Goal: Contribute content: Add original content to the website for others to see

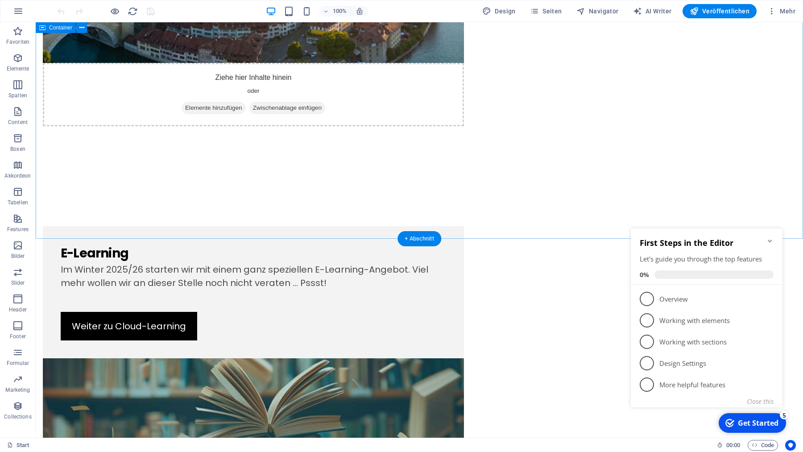
scroll to position [882, 0]
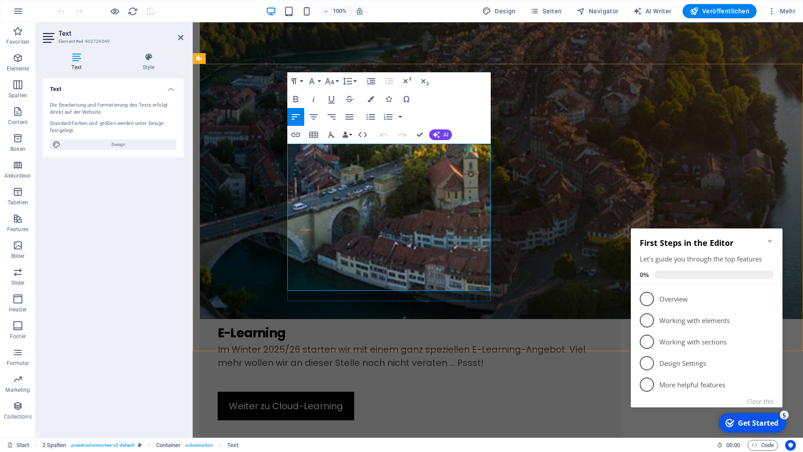
drag, startPoint x: 289, startPoint y: 271, endPoint x: 338, endPoint y: 282, distance: 49.9
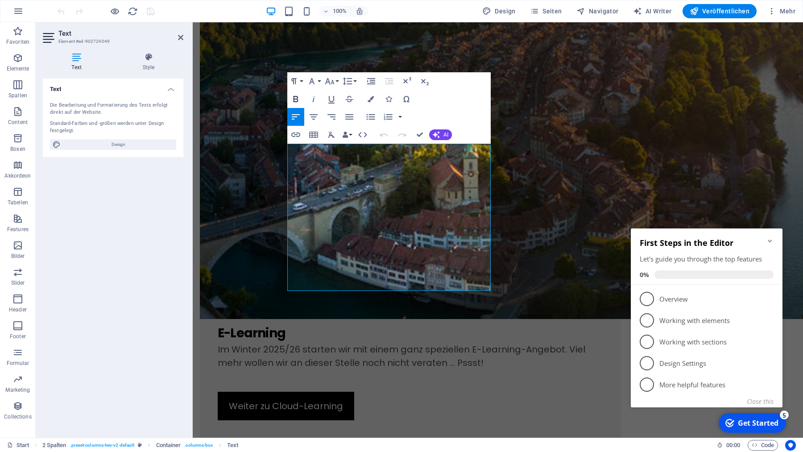
click at [297, 101] on icon "button" at bounding box center [295, 99] width 11 height 11
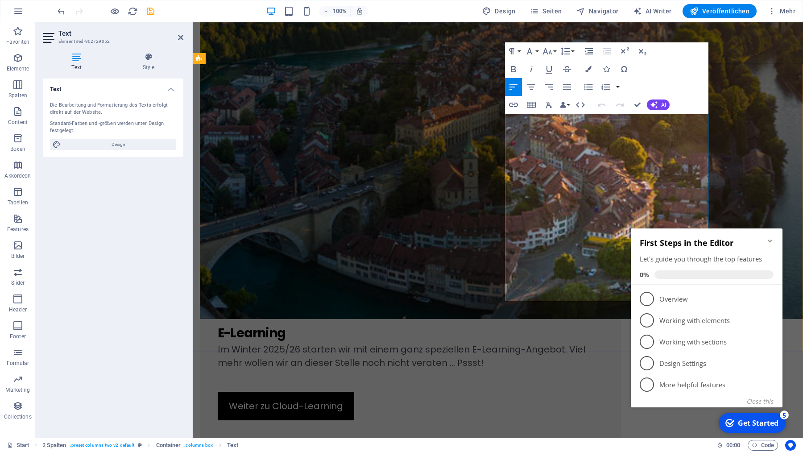
drag, startPoint x: 564, startPoint y: 161, endPoint x: 548, endPoint y: 162, distance: 16.1
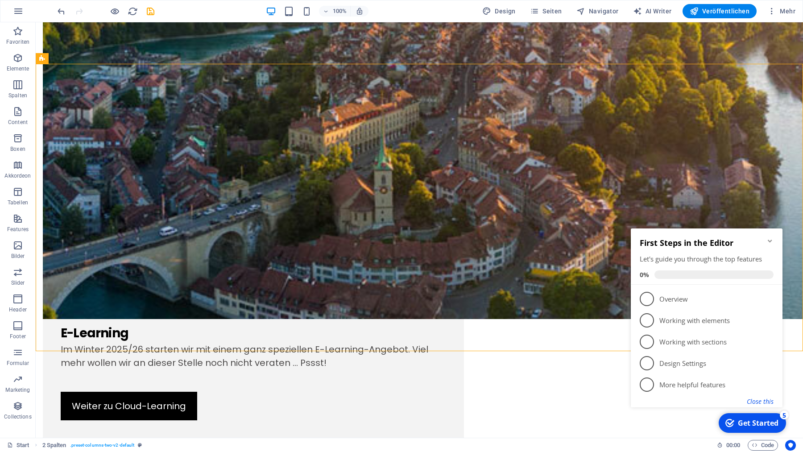
click at [757, 401] on button "Close this" at bounding box center [760, 401] width 27 height 8
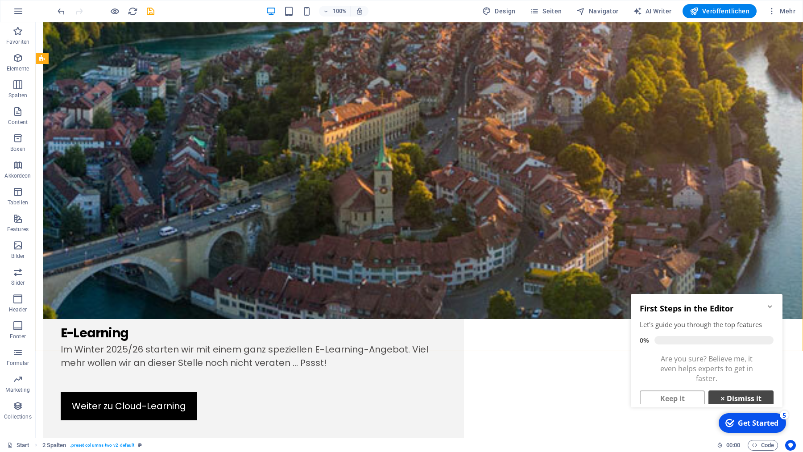
click at [736, 397] on link "× Dismiss it" at bounding box center [740, 398] width 65 height 16
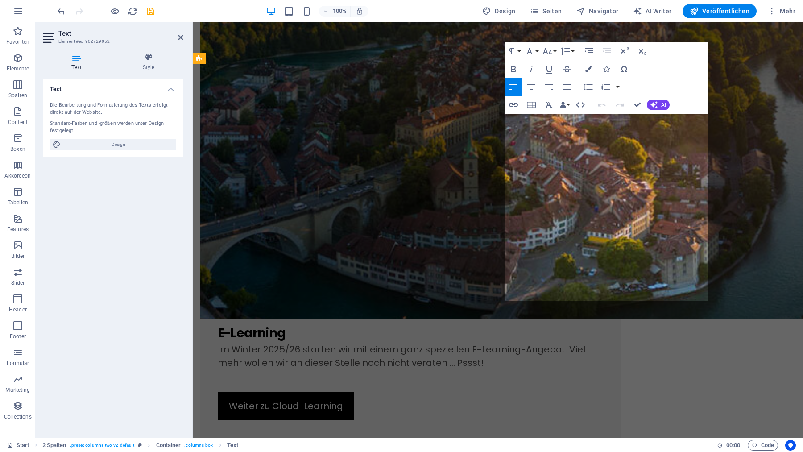
drag, startPoint x: 619, startPoint y: 282, endPoint x: 606, endPoint y: 283, distance: 13.0
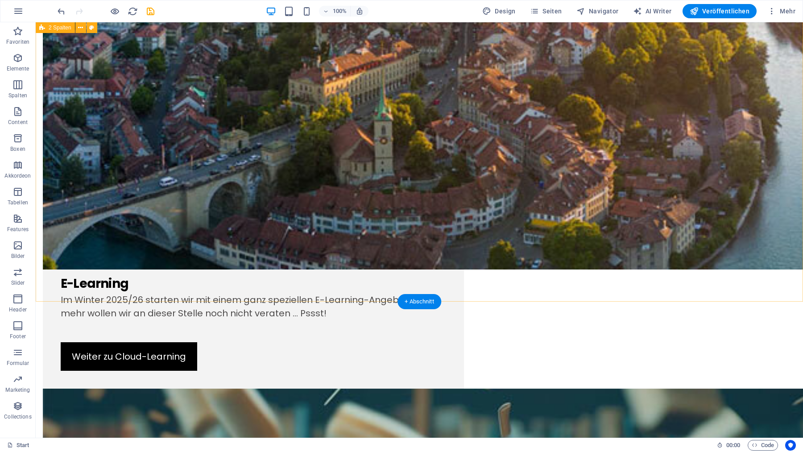
scroll to position [931, 0]
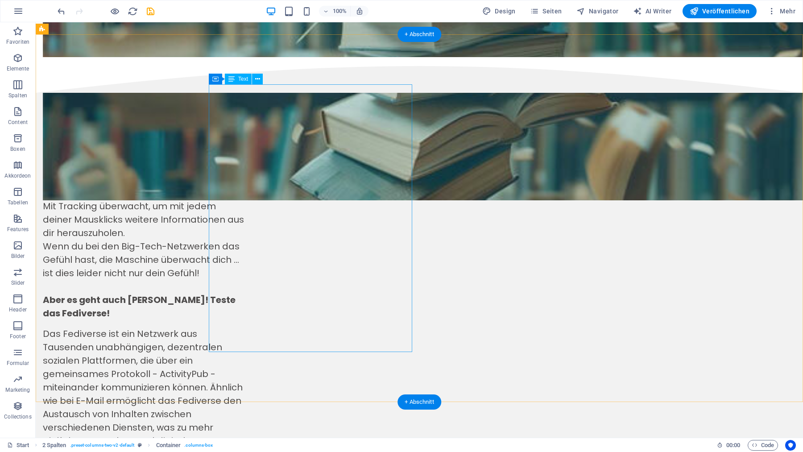
scroll to position [1536, 0]
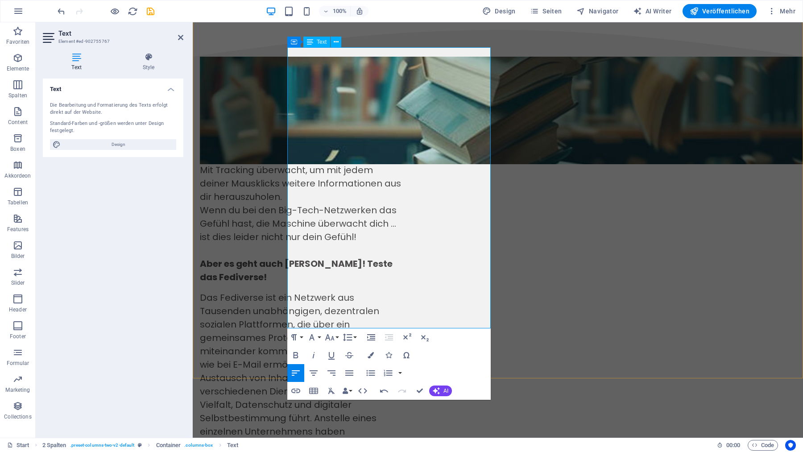
scroll to position [1573, 0]
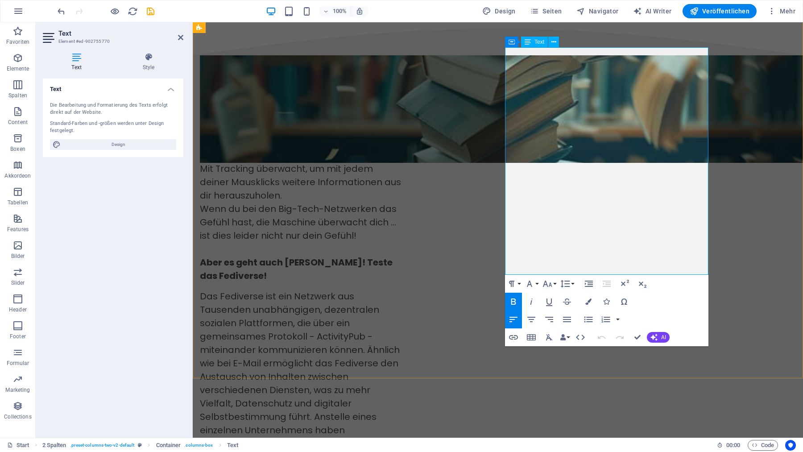
drag, startPoint x: 696, startPoint y: 188, endPoint x: 651, endPoint y: 191, distance: 45.2
drag, startPoint x: 621, startPoint y: 202, endPoint x: 567, endPoint y: 204, distance: 53.1
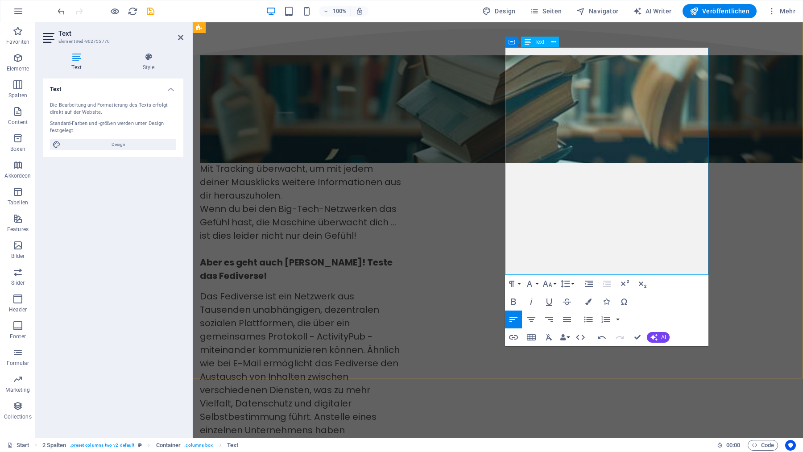
drag, startPoint x: 621, startPoint y: 203, endPoint x: 585, endPoint y: 204, distance: 36.2
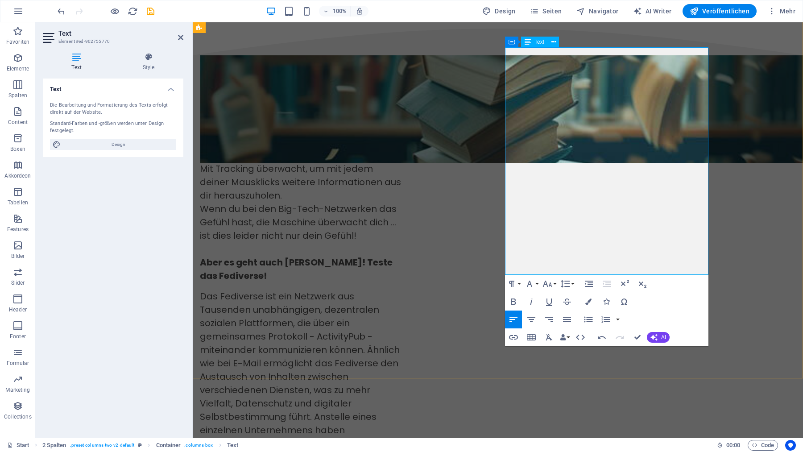
drag, startPoint x: 659, startPoint y: 244, endPoint x: 653, endPoint y: 190, distance: 54.3
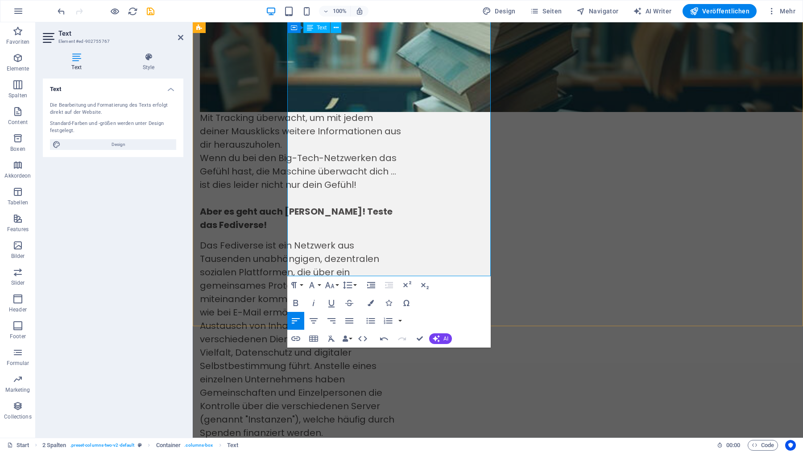
scroll to position [1628, 0]
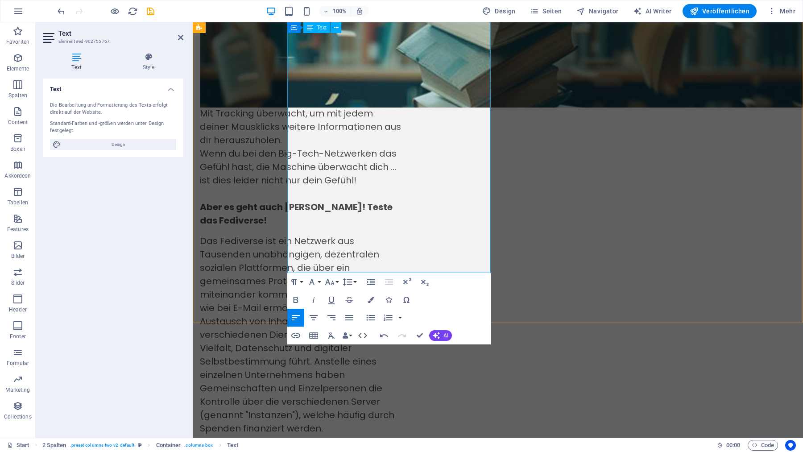
drag, startPoint x: 436, startPoint y: 174, endPoint x: 394, endPoint y: 176, distance: 42.0
drag, startPoint x: 420, startPoint y: 335, endPoint x: 396, endPoint y: 310, distance: 34.7
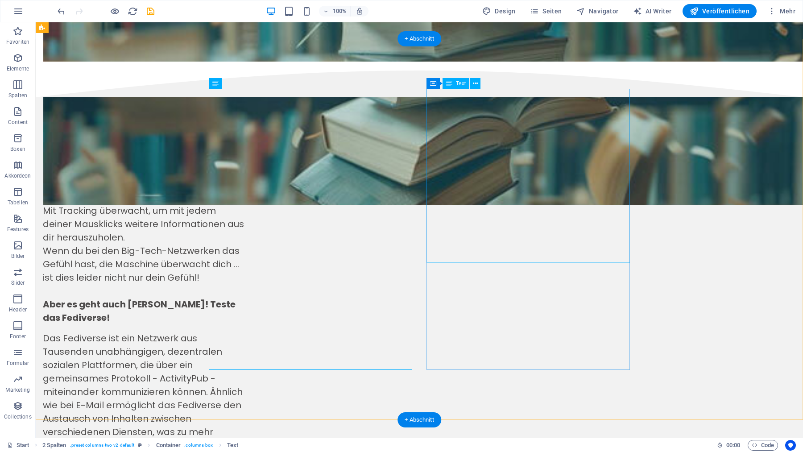
scroll to position [1529, 0]
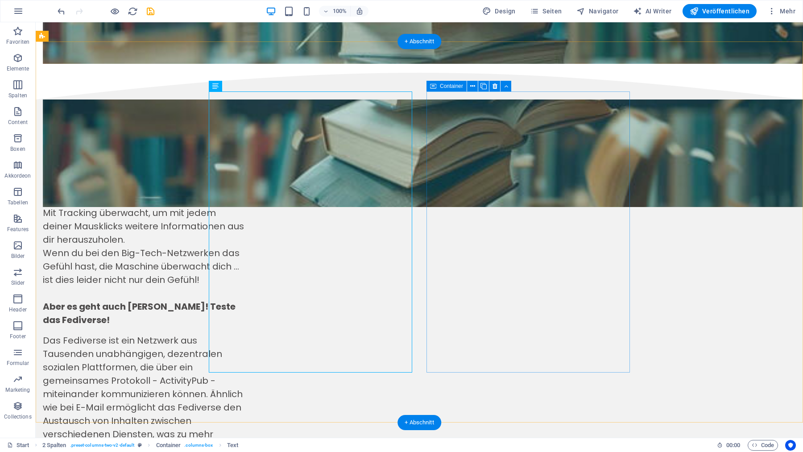
click at [17, 56] on icon "button" at bounding box center [17, 58] width 11 height 11
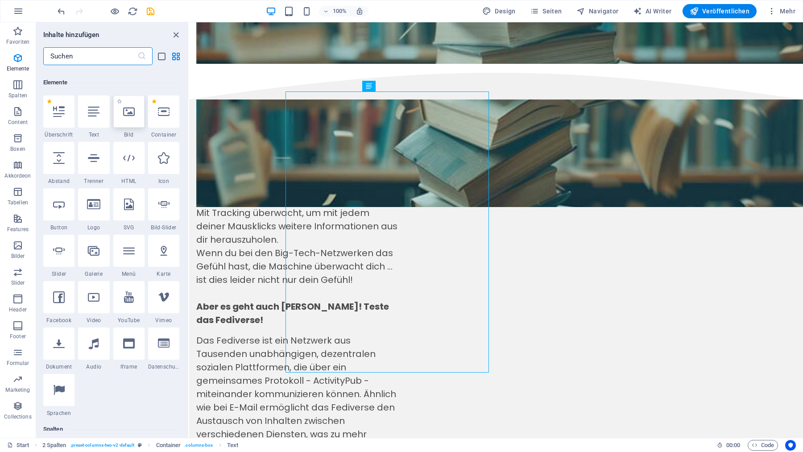
scroll to position [95, 0]
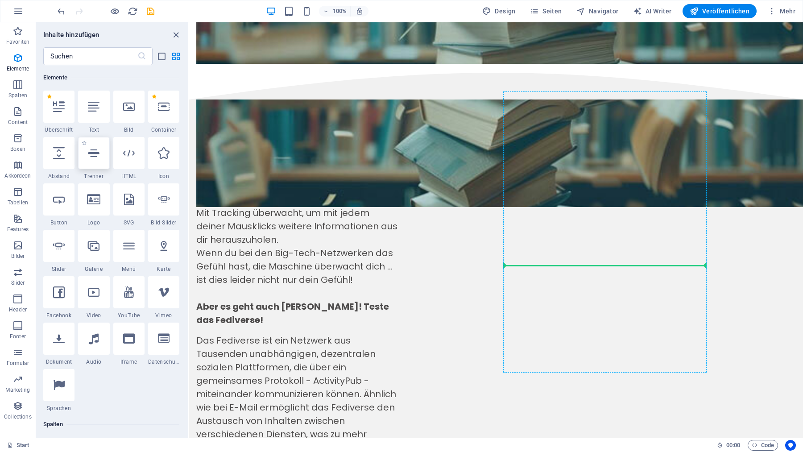
select select "px"
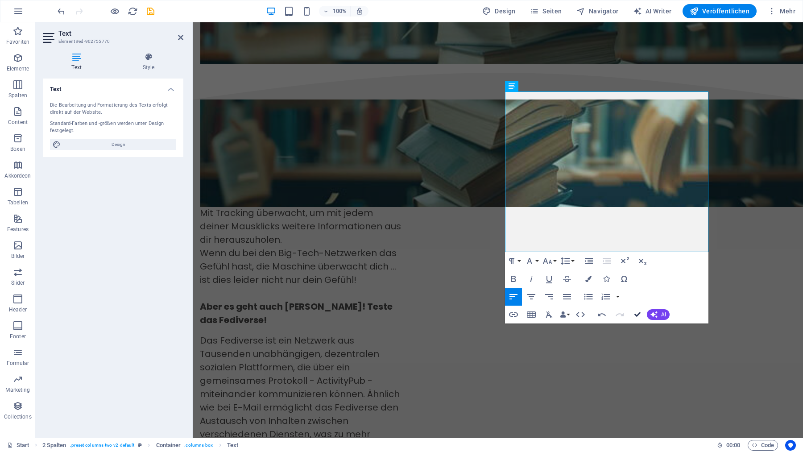
drag, startPoint x: 636, startPoint y: 314, endPoint x: 577, endPoint y: 301, distance: 60.4
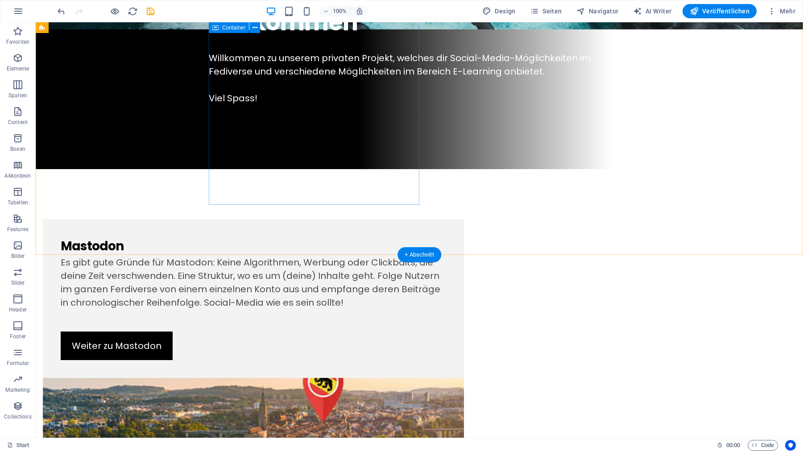
scroll to position [397, 0]
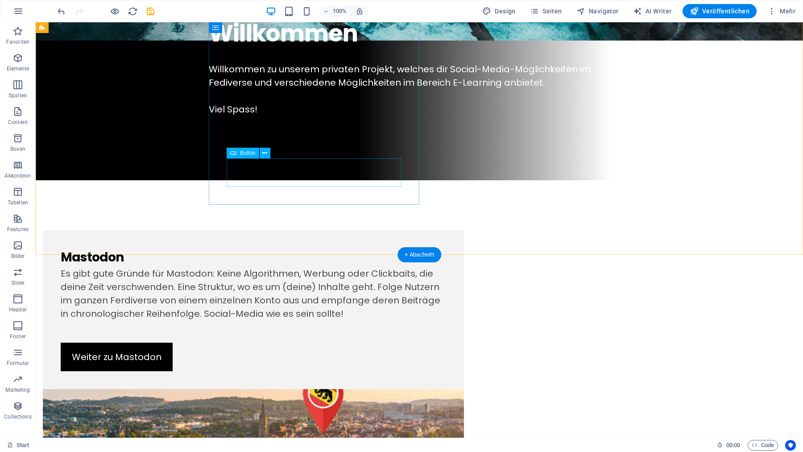
click at [324, 343] on div "Weiter zu Mastodon" at bounding box center [253, 357] width 385 height 29
click at [266, 152] on icon at bounding box center [264, 153] width 5 height 9
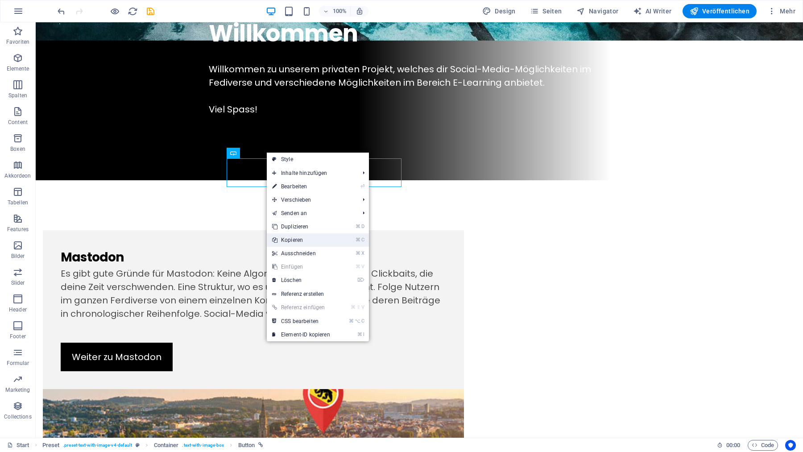
click at [289, 239] on link "⌘ C Kopieren" at bounding box center [301, 239] width 69 height 13
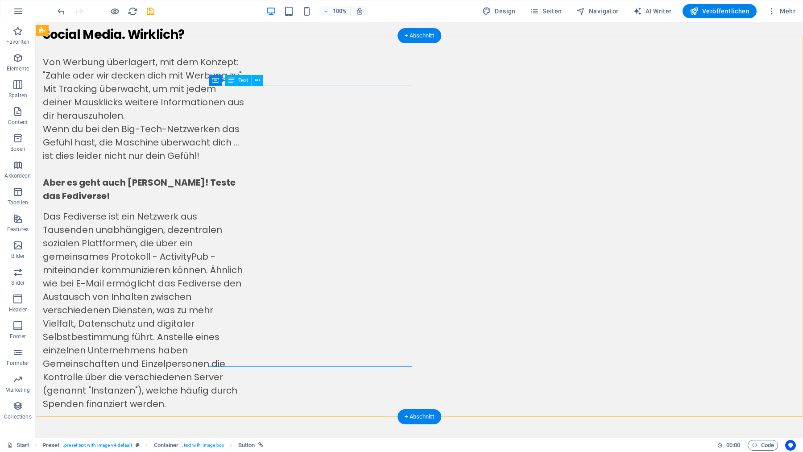
scroll to position [1677, 0]
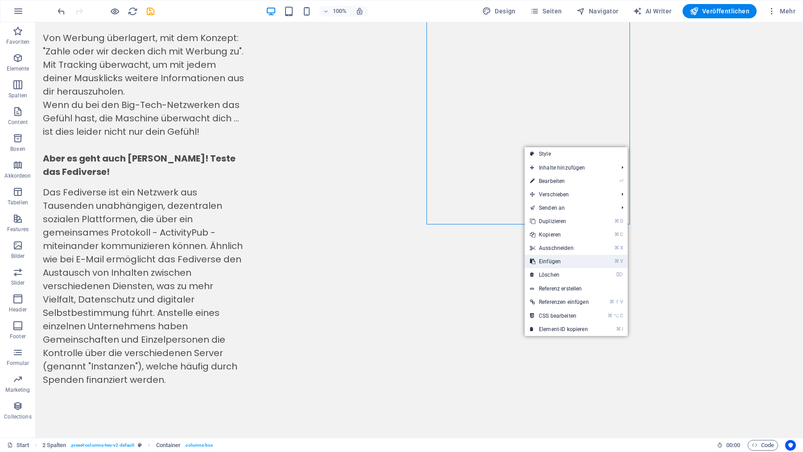
click at [550, 261] on link "⌘ V Einfügen" at bounding box center [560, 261] width 70 height 13
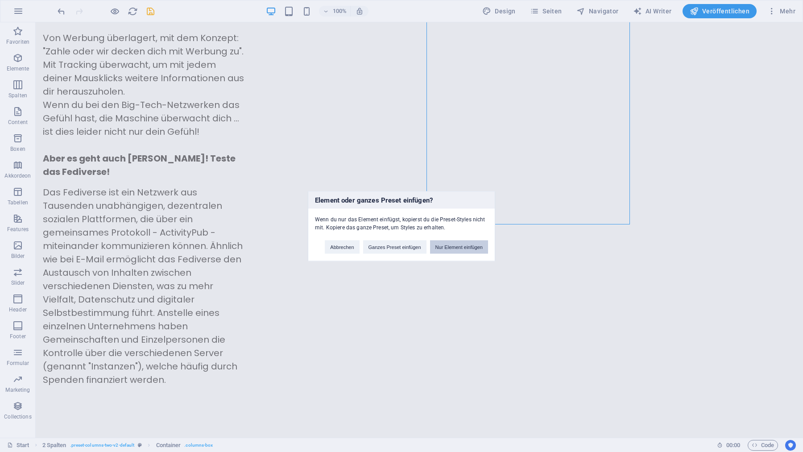
click at [464, 248] on button "Nur Element einfügen" at bounding box center [459, 246] width 58 height 13
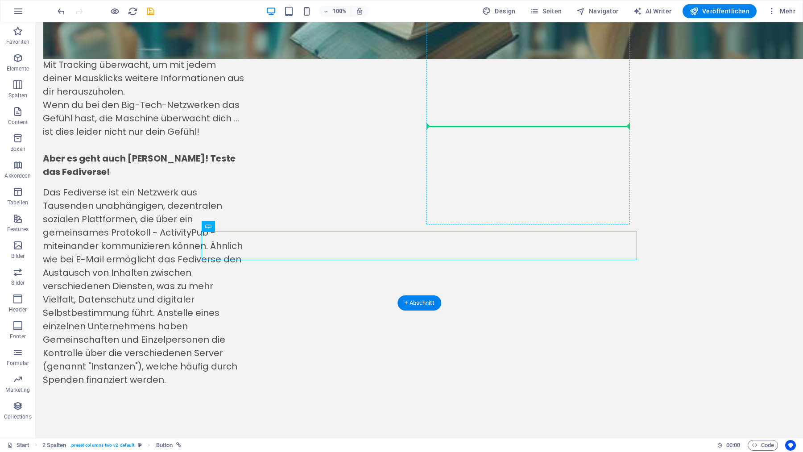
drag, startPoint x: 254, startPoint y: 249, endPoint x: 484, endPoint y: 121, distance: 262.8
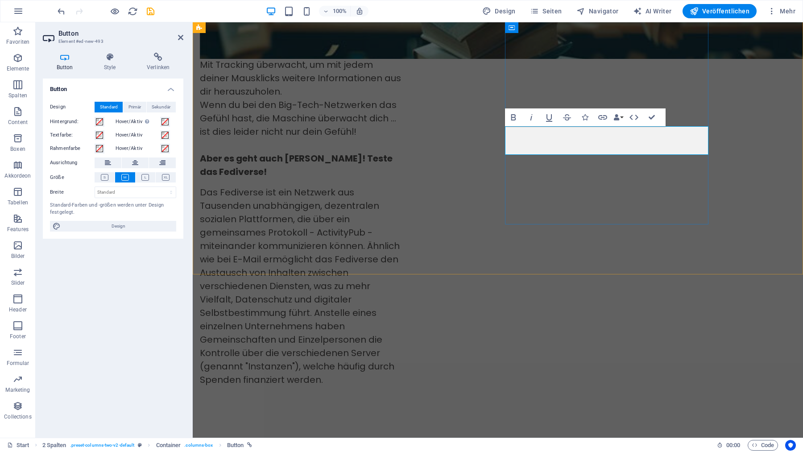
click at [602, 116] on icon "button" at bounding box center [602, 117] width 11 height 11
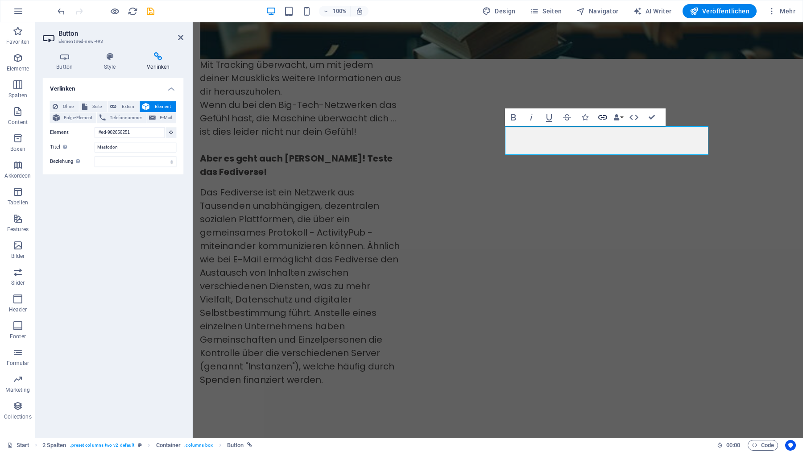
click at [602, 116] on icon "button" at bounding box center [602, 117] width 11 height 11
click at [128, 106] on span "Extern" at bounding box center [127, 107] width 17 height 11
select select "blank"
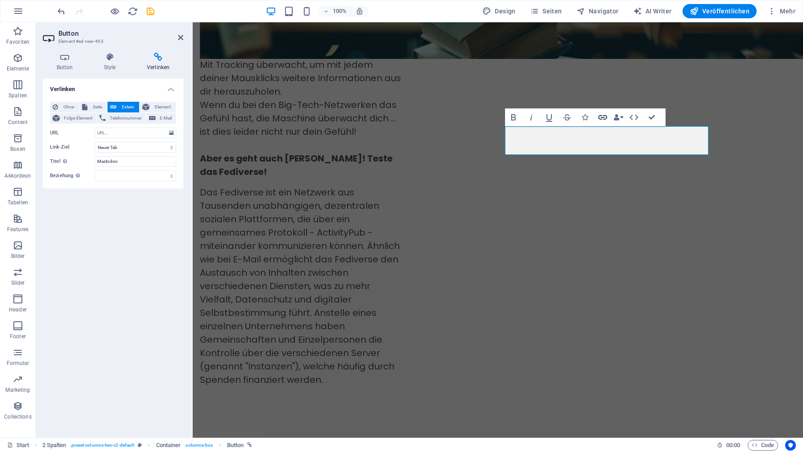
click at [604, 116] on icon "button" at bounding box center [602, 117] width 9 height 4
click at [132, 132] on input "URL" at bounding box center [136, 133] width 82 height 11
type input "[URL][DOMAIN_NAME]"
click at [133, 160] on input "Mastodon" at bounding box center [136, 161] width 82 height 11
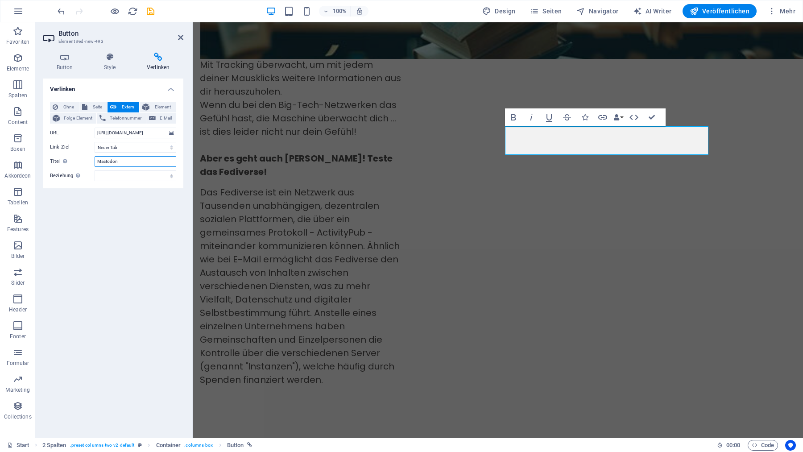
click at [133, 160] on input "Mastodon" at bounding box center [136, 161] width 82 height 11
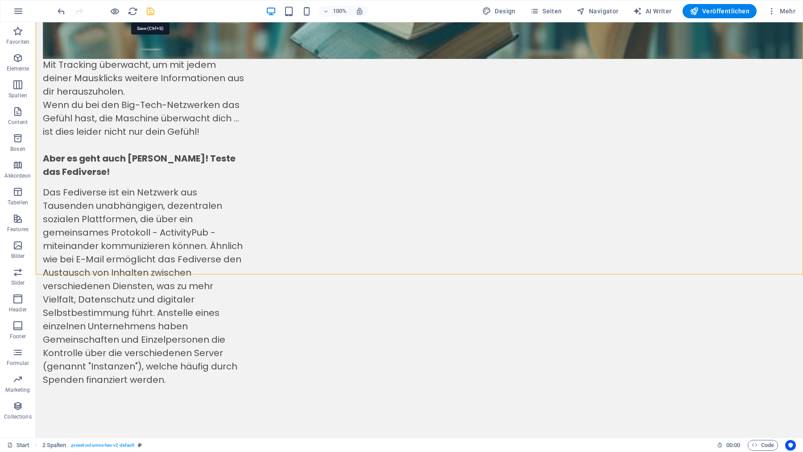
click at [152, 12] on icon "save" at bounding box center [150, 11] width 10 height 10
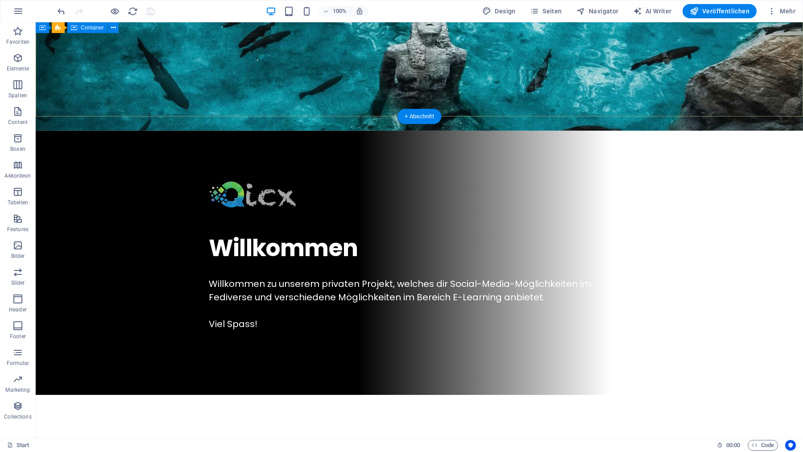
scroll to position [197, 0]
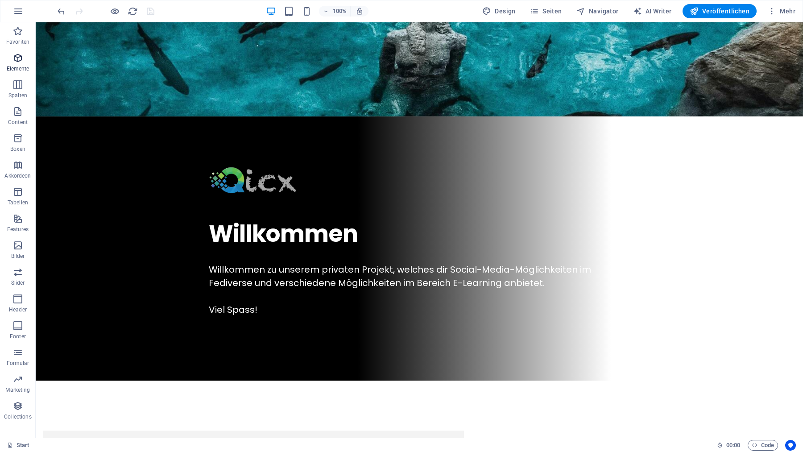
click at [17, 54] on icon "button" at bounding box center [17, 58] width 11 height 11
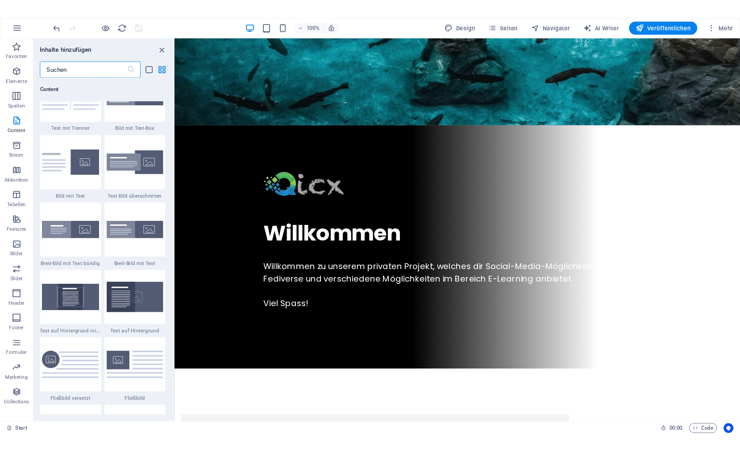
scroll to position [1682, 0]
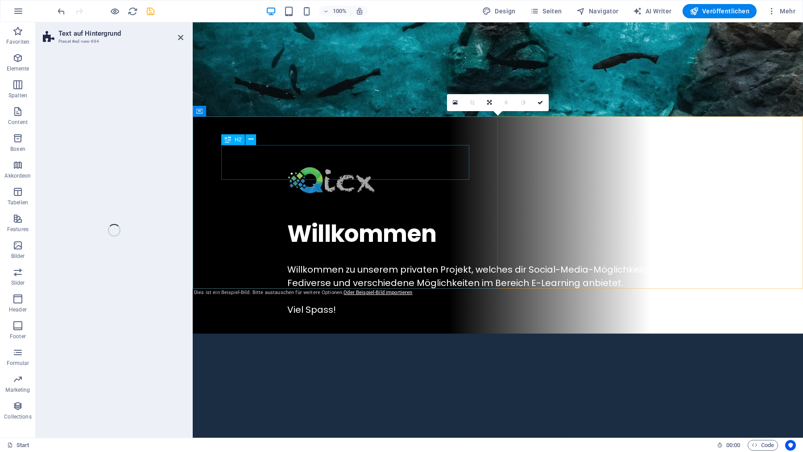
select select "%"
select select "rem"
select select "px"
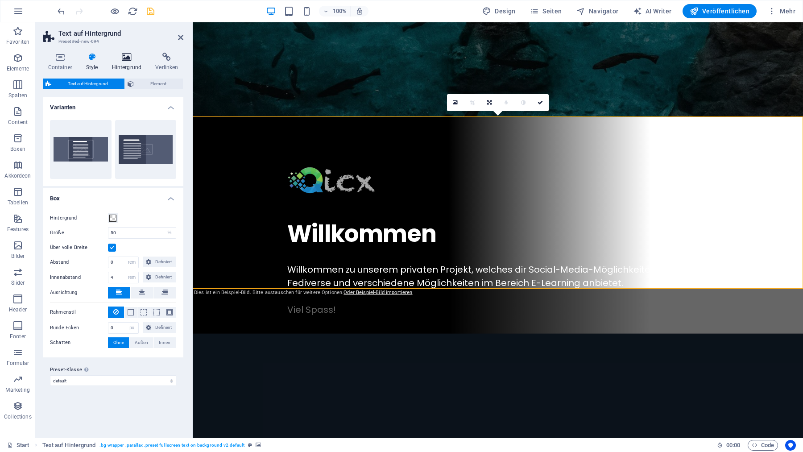
click at [128, 54] on icon at bounding box center [127, 57] width 40 height 9
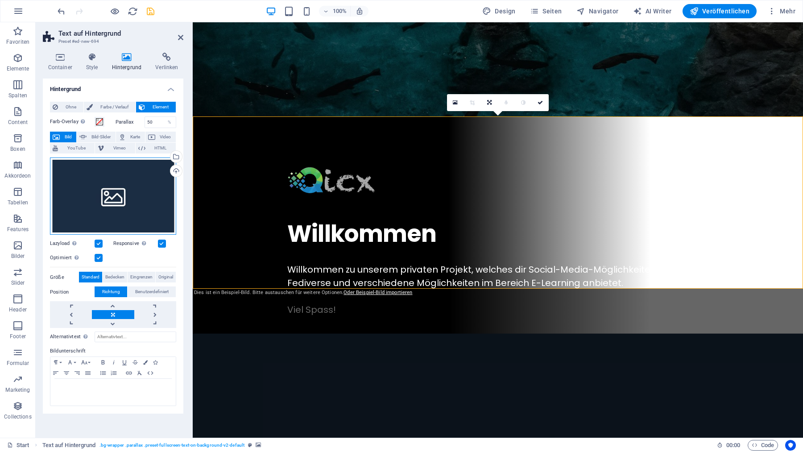
click at [108, 185] on div "Ziehe Dateien zum Hochladen hierher oder klicke hier, um aus Dateien oder koste…" at bounding box center [113, 196] width 126 height 78
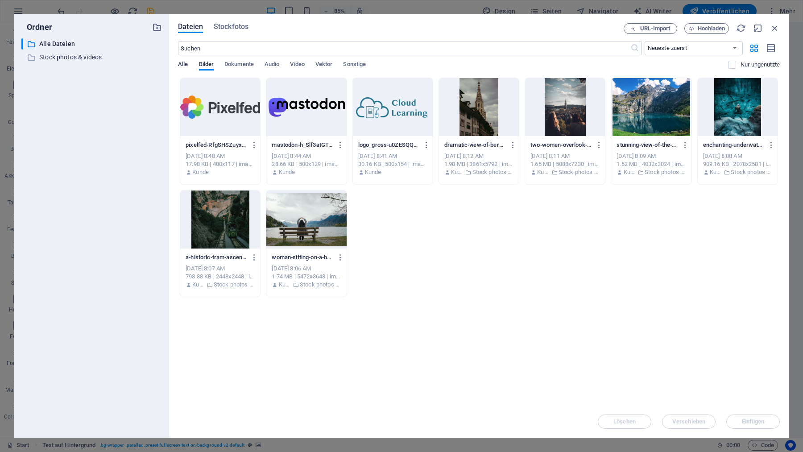
click at [182, 64] on span "Alle" at bounding box center [183, 65] width 10 height 12
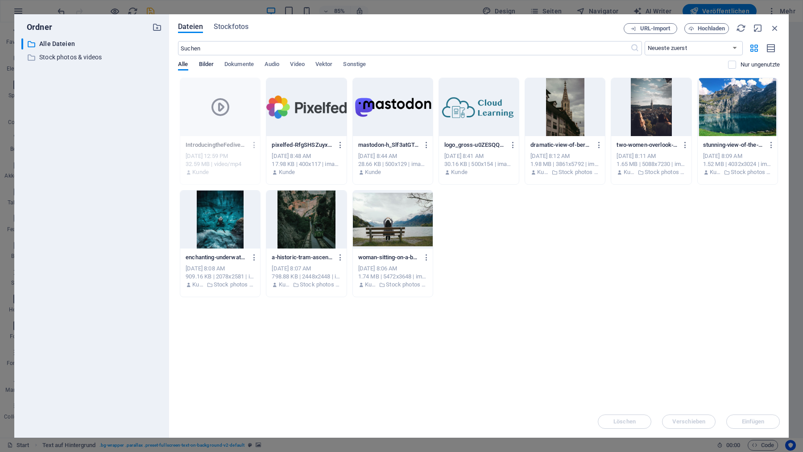
click at [205, 68] on span "Bilder" at bounding box center [206, 65] width 15 height 12
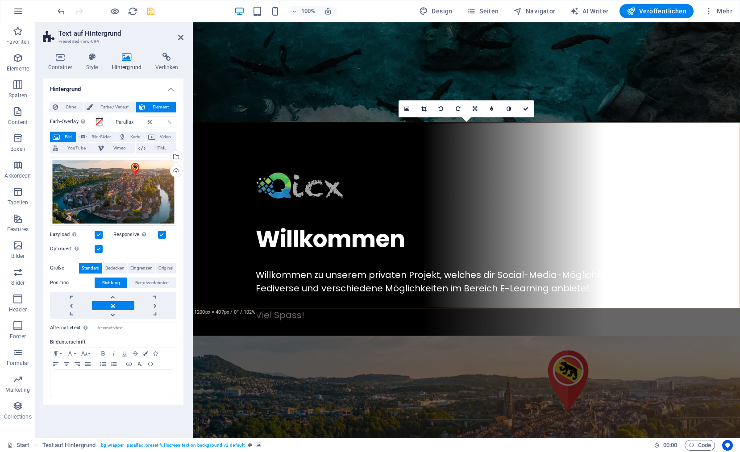
scroll to position [207, 0]
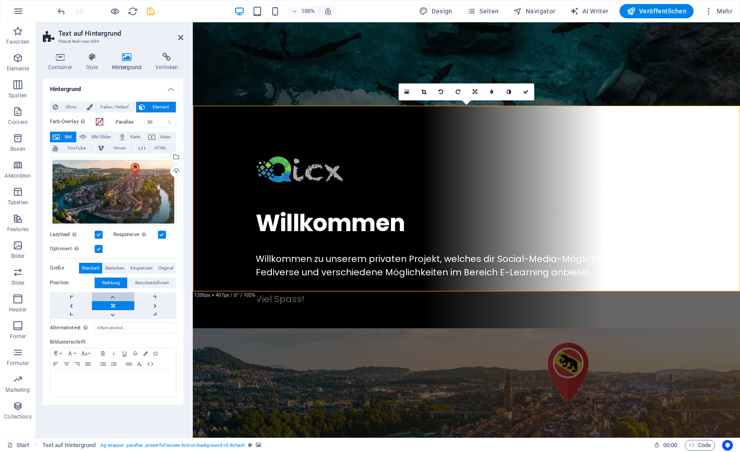
click at [114, 298] on link at bounding box center [113, 296] width 42 height 9
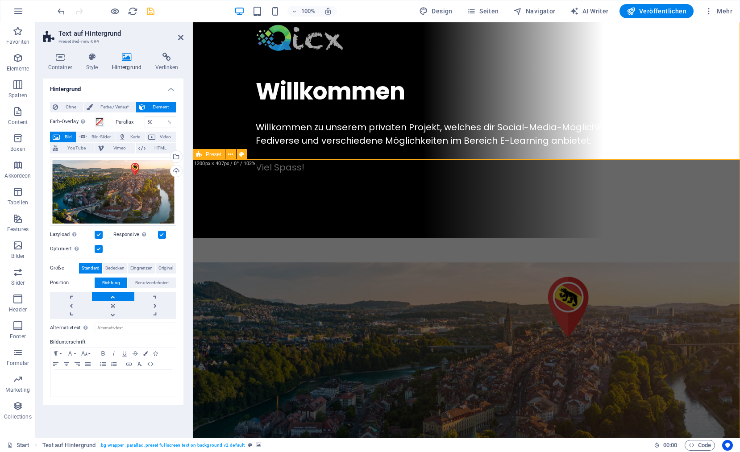
scroll to position [339, 0]
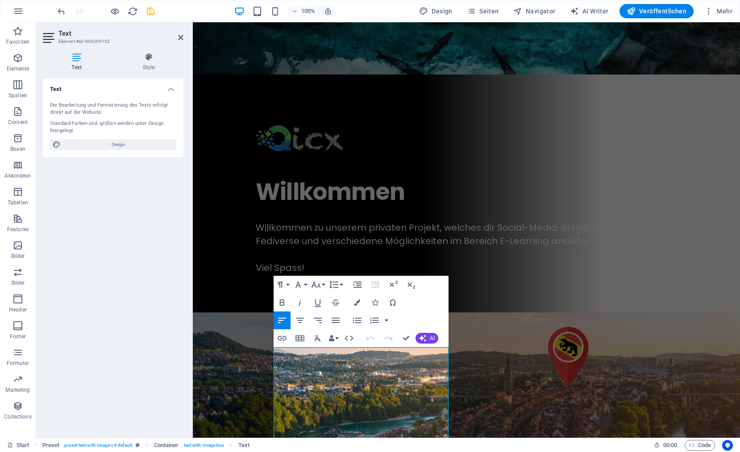
scroll to position [240, 0]
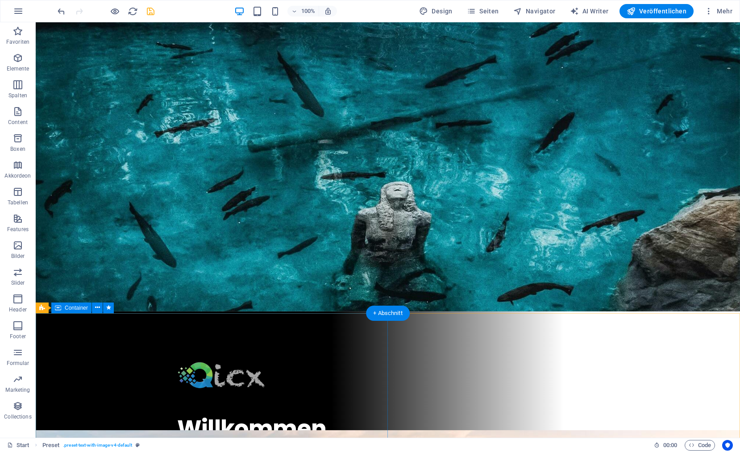
scroll to position [0, 0]
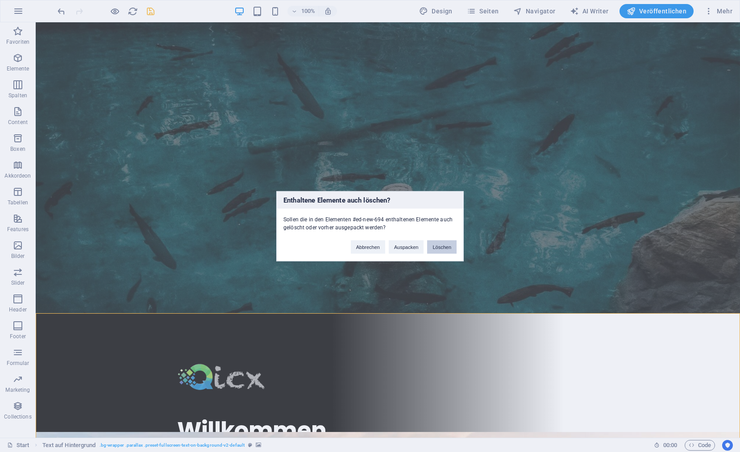
drag, startPoint x: 441, startPoint y: 242, endPoint x: 418, endPoint y: 277, distance: 41.7
click at [441, 242] on button "Löschen" at bounding box center [441, 246] width 29 height 13
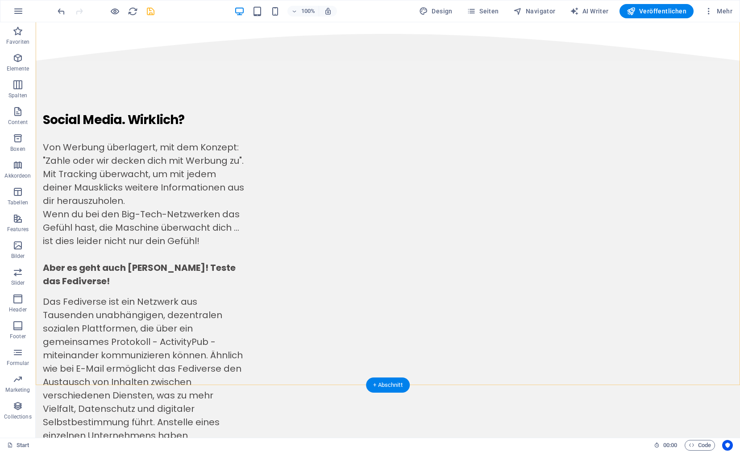
scroll to position [1569, 0]
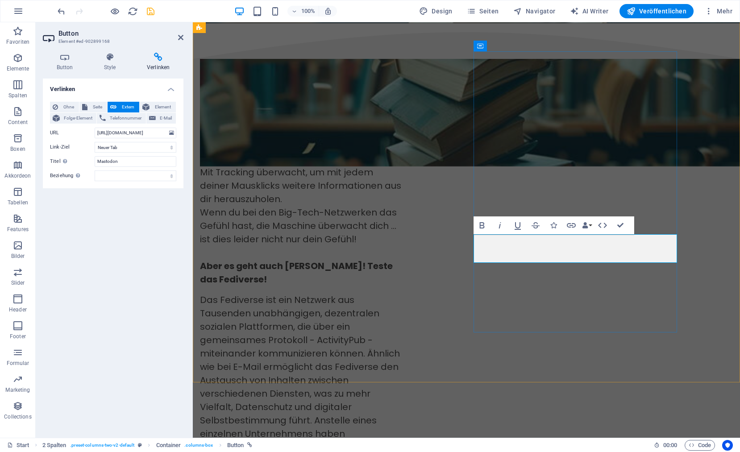
click at [150, 10] on icon "save" at bounding box center [150, 11] width 10 height 10
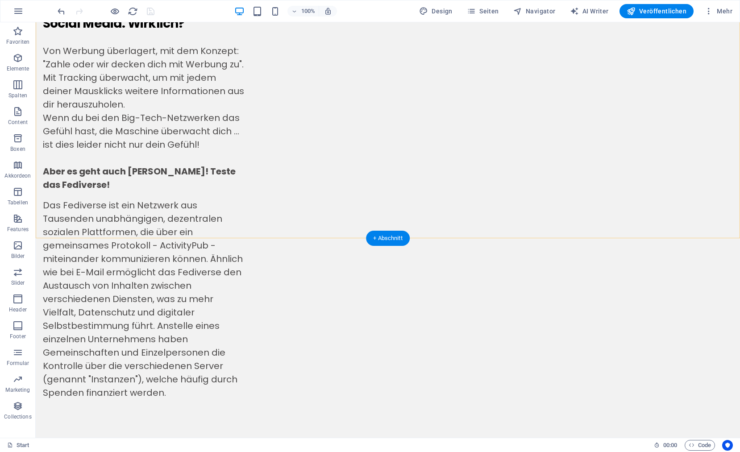
scroll to position [1713, 0]
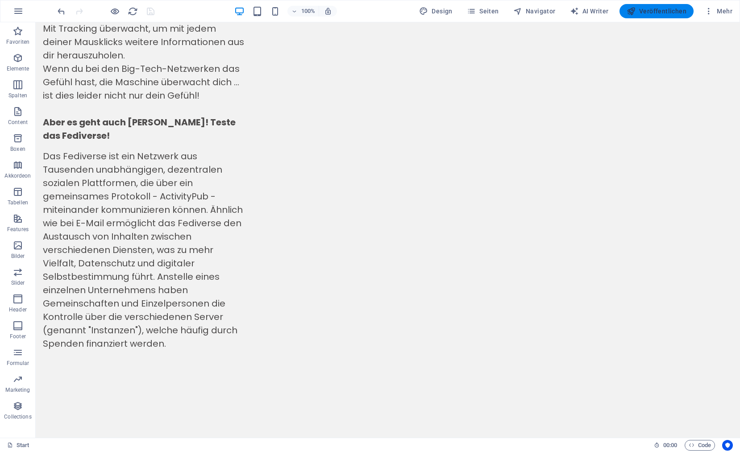
click at [658, 9] on span "Veröffentlichen" at bounding box center [656, 11] width 60 height 9
